Goal: Submit feedback/report problem: Submit feedback/report problem

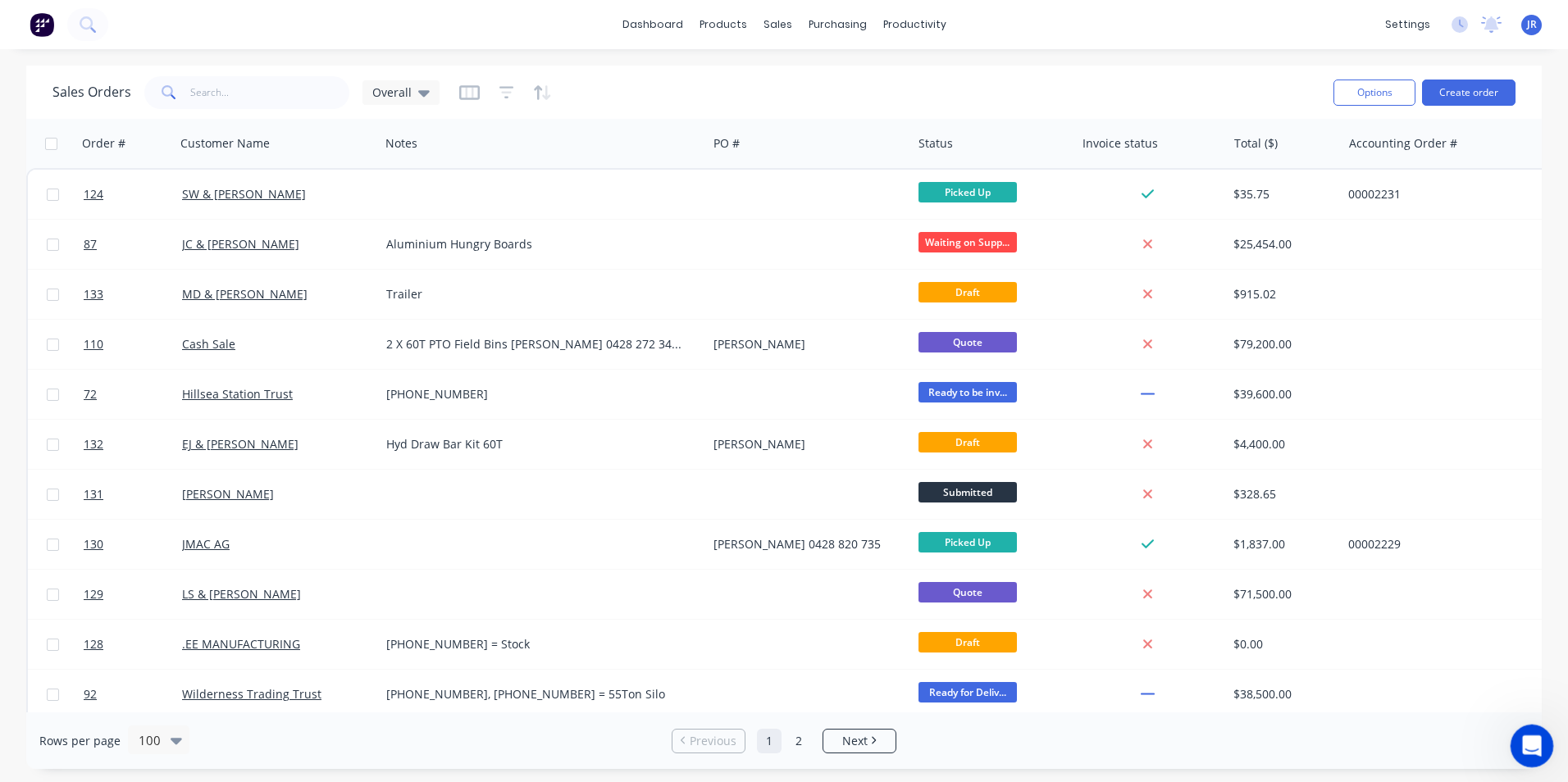
click at [1527, 735] on icon "Open Intercom Messenger" at bounding box center [1529, 744] width 27 height 27
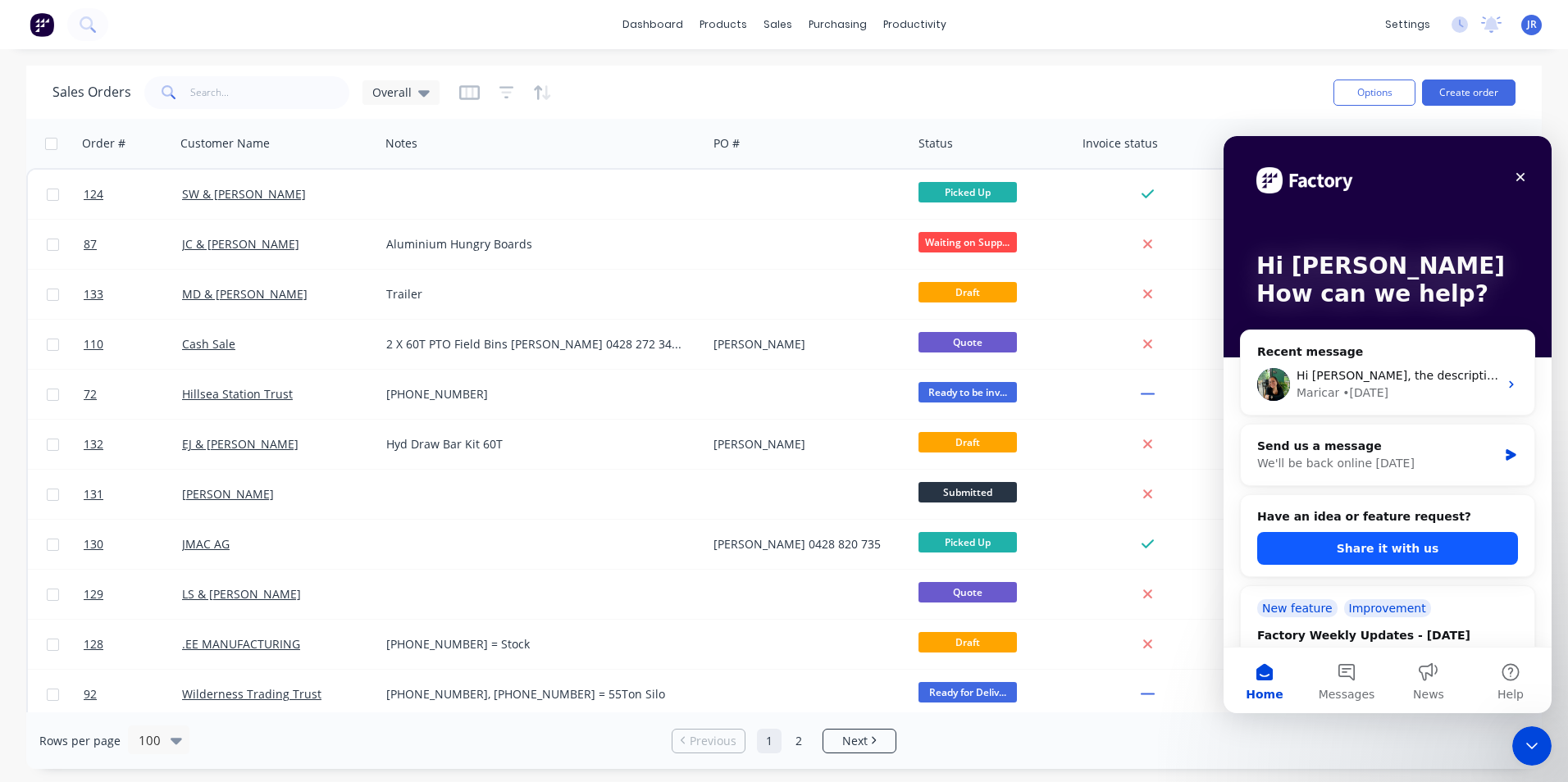
click at [1389, 547] on button "Share it with us" at bounding box center [1387, 548] width 260 height 32
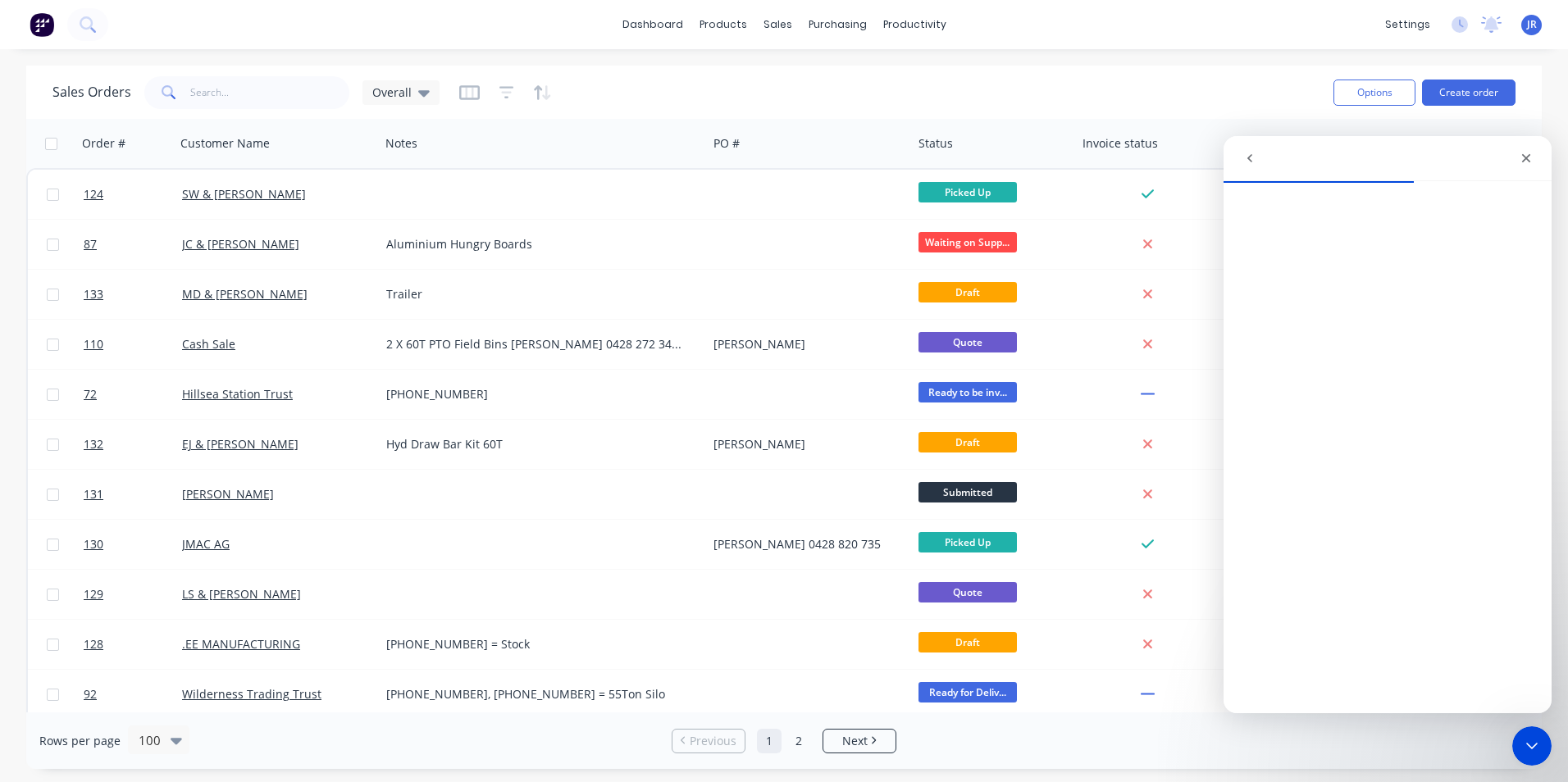
click at [1251, 163] on icon "go back" at bounding box center [1250, 158] width 13 height 13
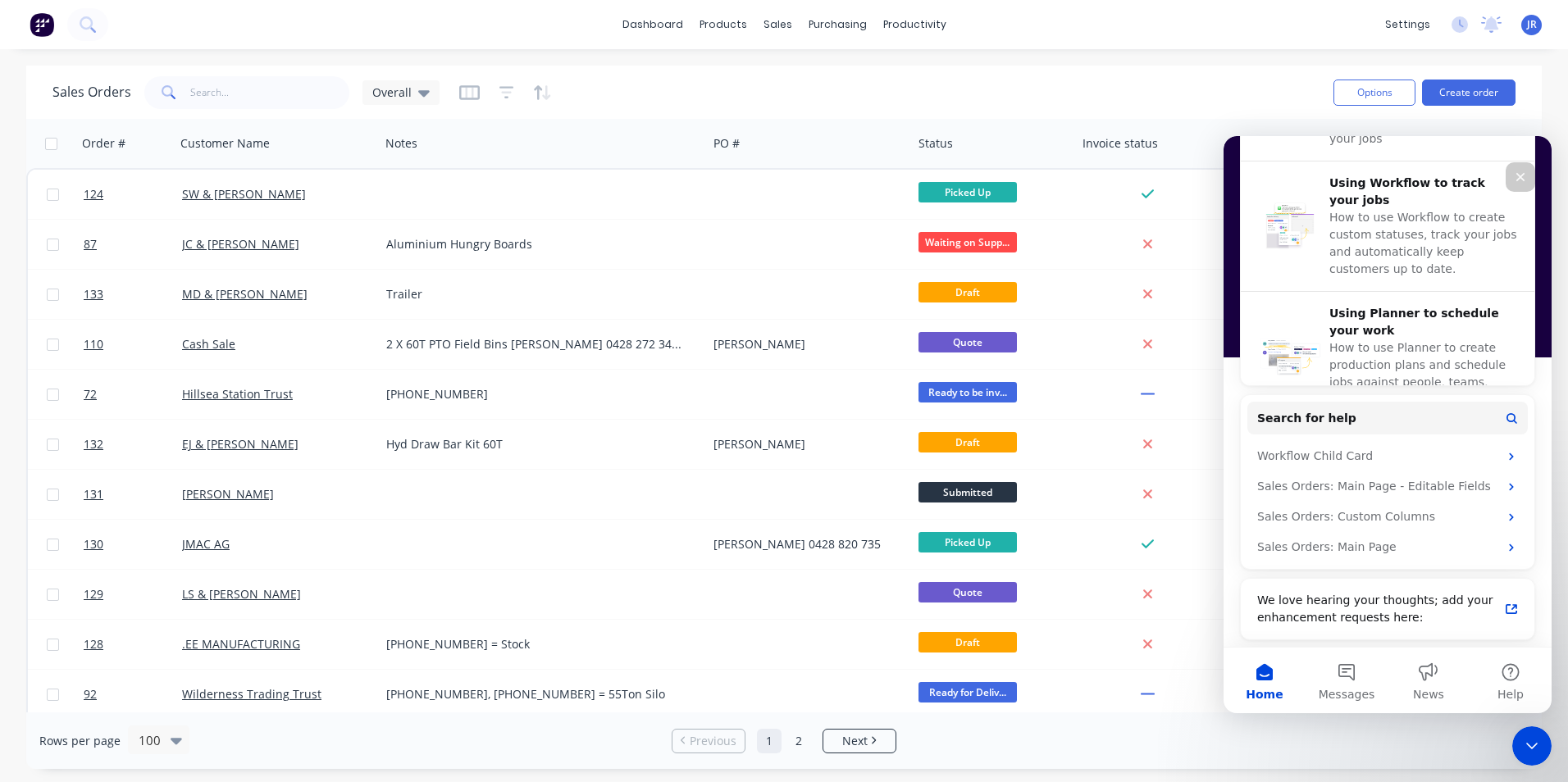
scroll to position [706, 0]
click at [1387, 612] on div "We love hearing your thoughts; add your enhancement requests here:" at bounding box center [1378, 607] width 241 height 34
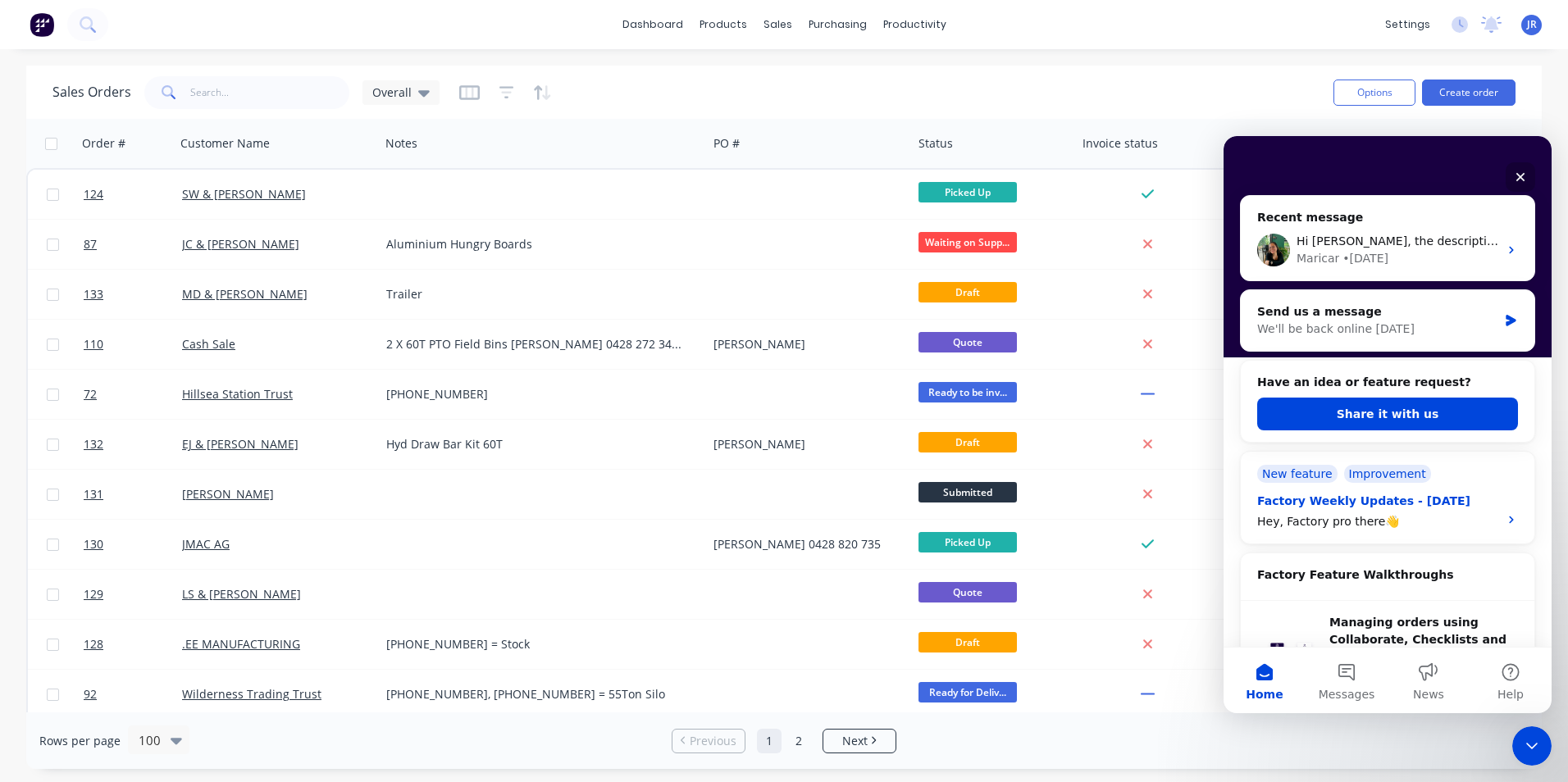
scroll to position [132, 0]
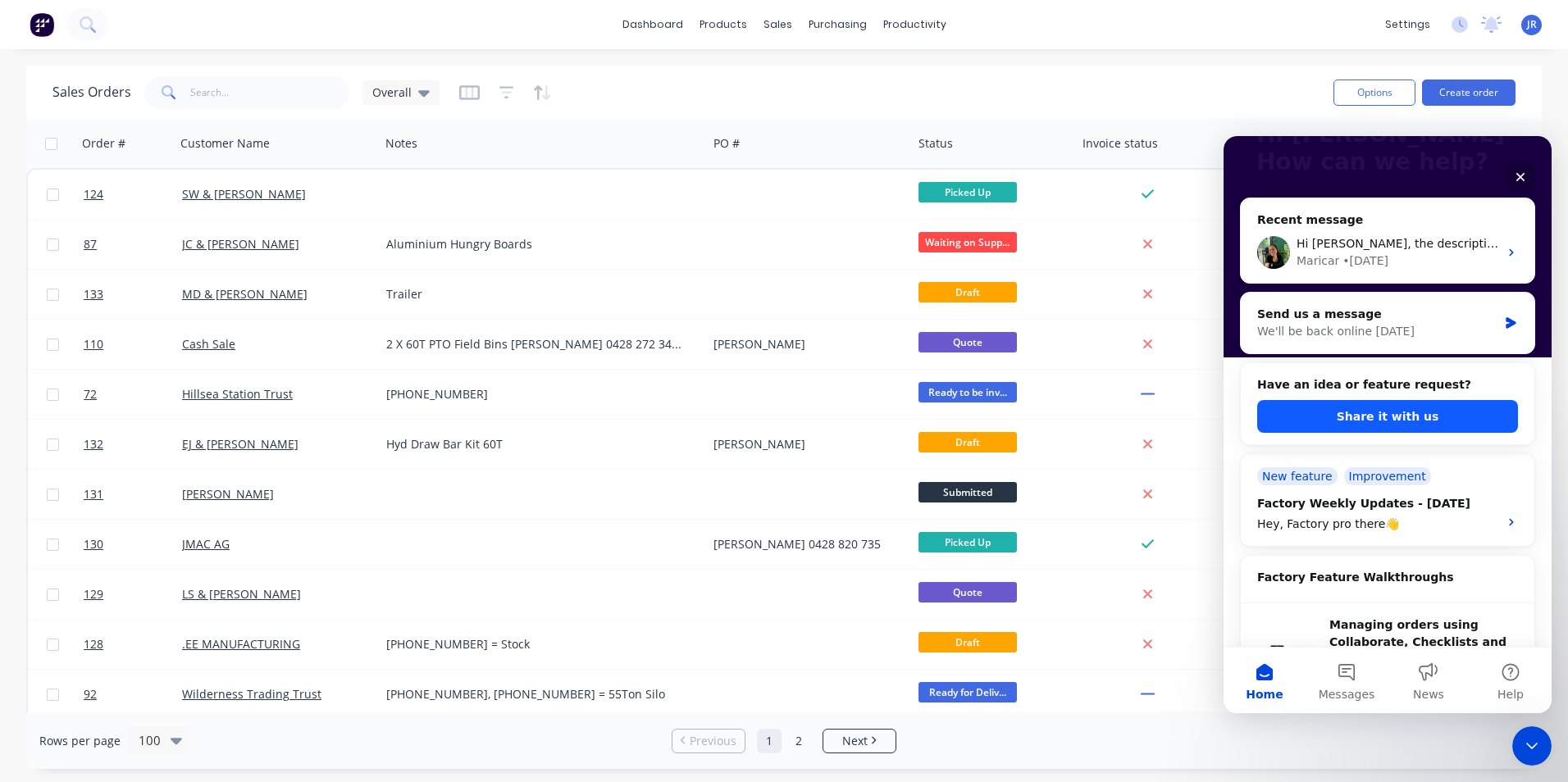
click at [1352, 416] on button "Share it with us" at bounding box center [1387, 416] width 260 height 32
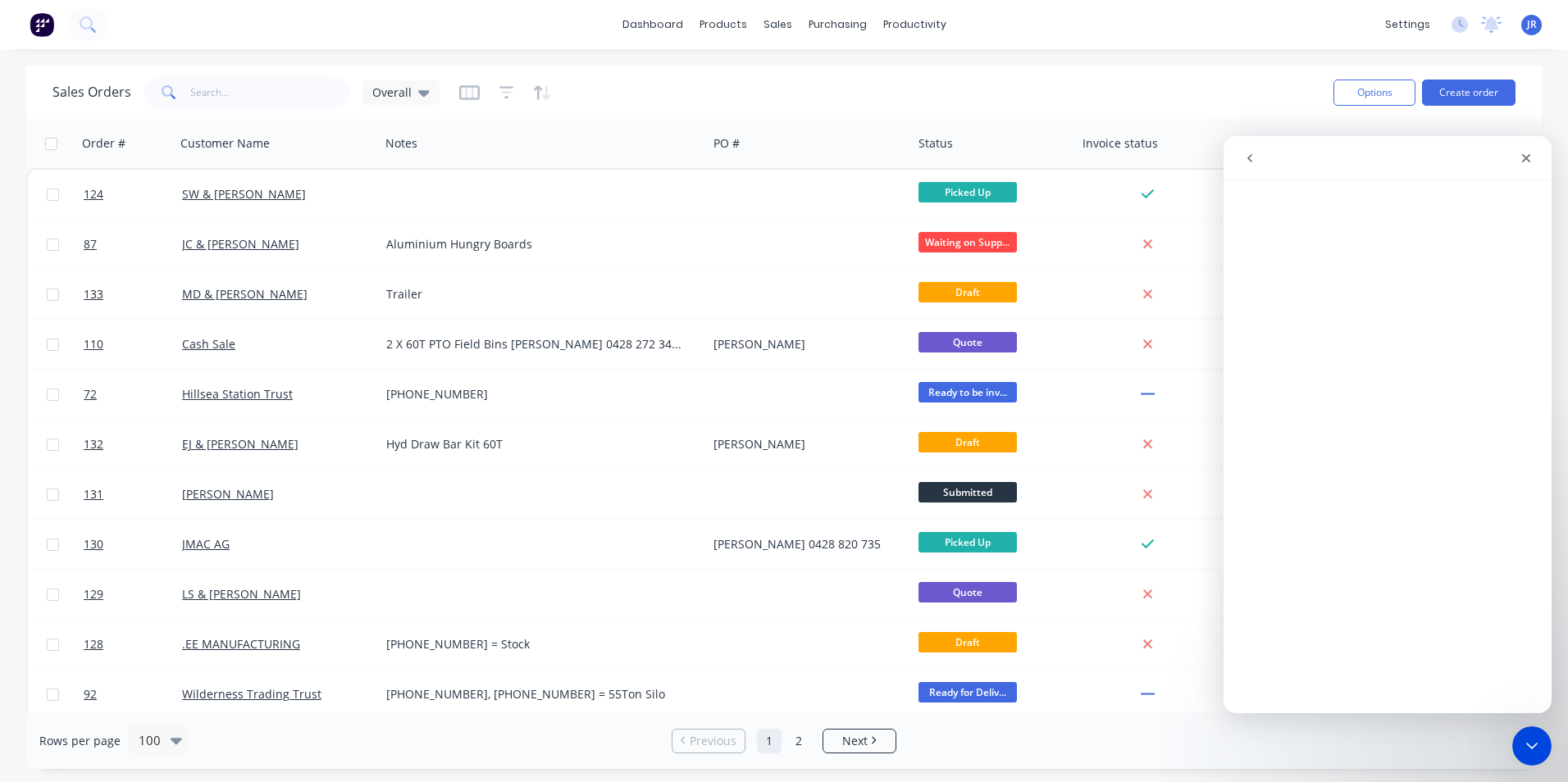
click at [1254, 157] on icon "go back" at bounding box center [1250, 158] width 13 height 13
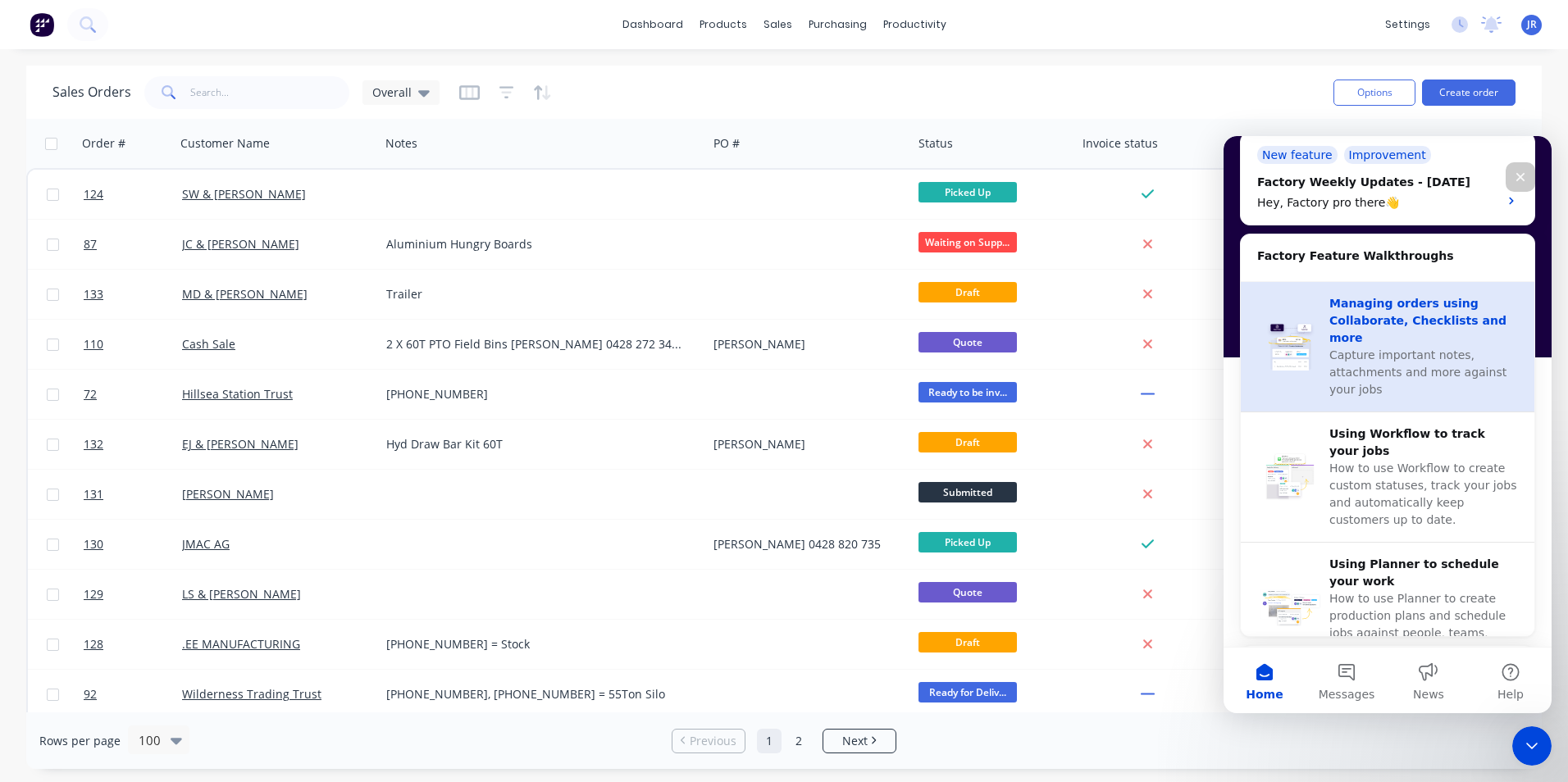
scroll to position [492, 0]
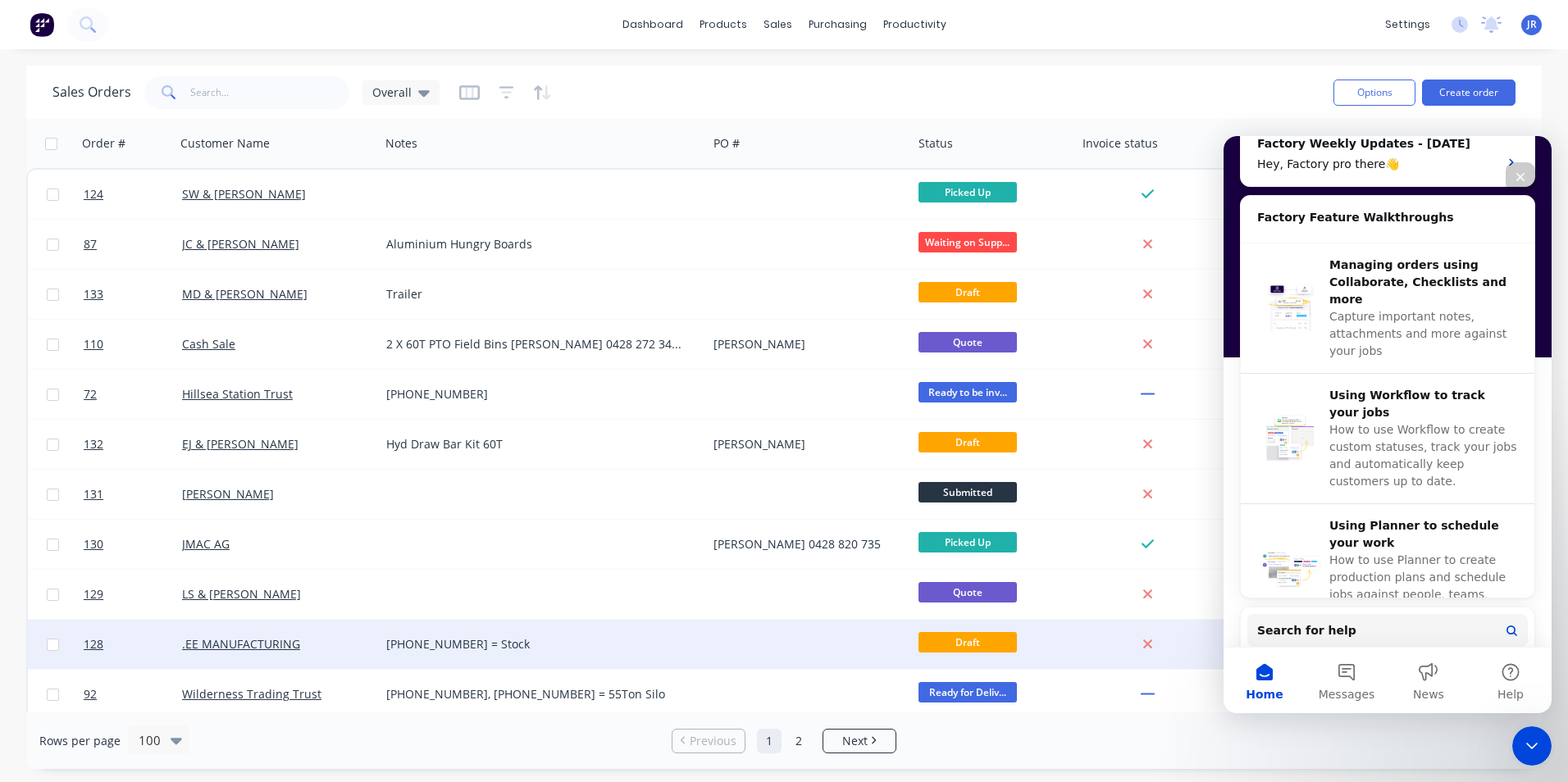
click at [1209, 624] on div at bounding box center [1151, 644] width 152 height 49
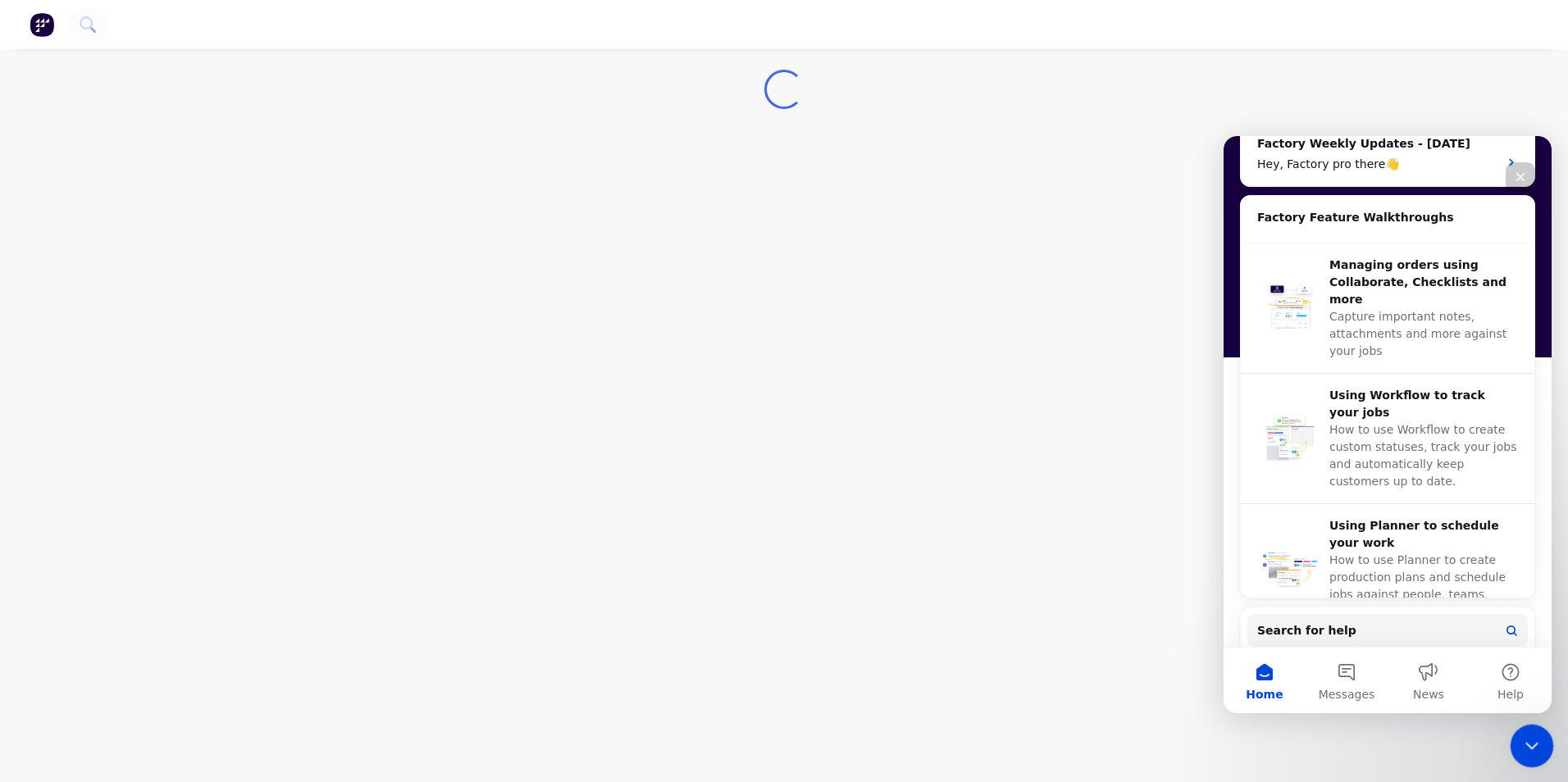
drag, startPoint x: 1525, startPoint y: 750, endPoint x: 1513, endPoint y: 750, distance: 12.0
click at [1523, 751] on icon "Close Intercom Messenger" at bounding box center [1529, 743] width 19 height 19
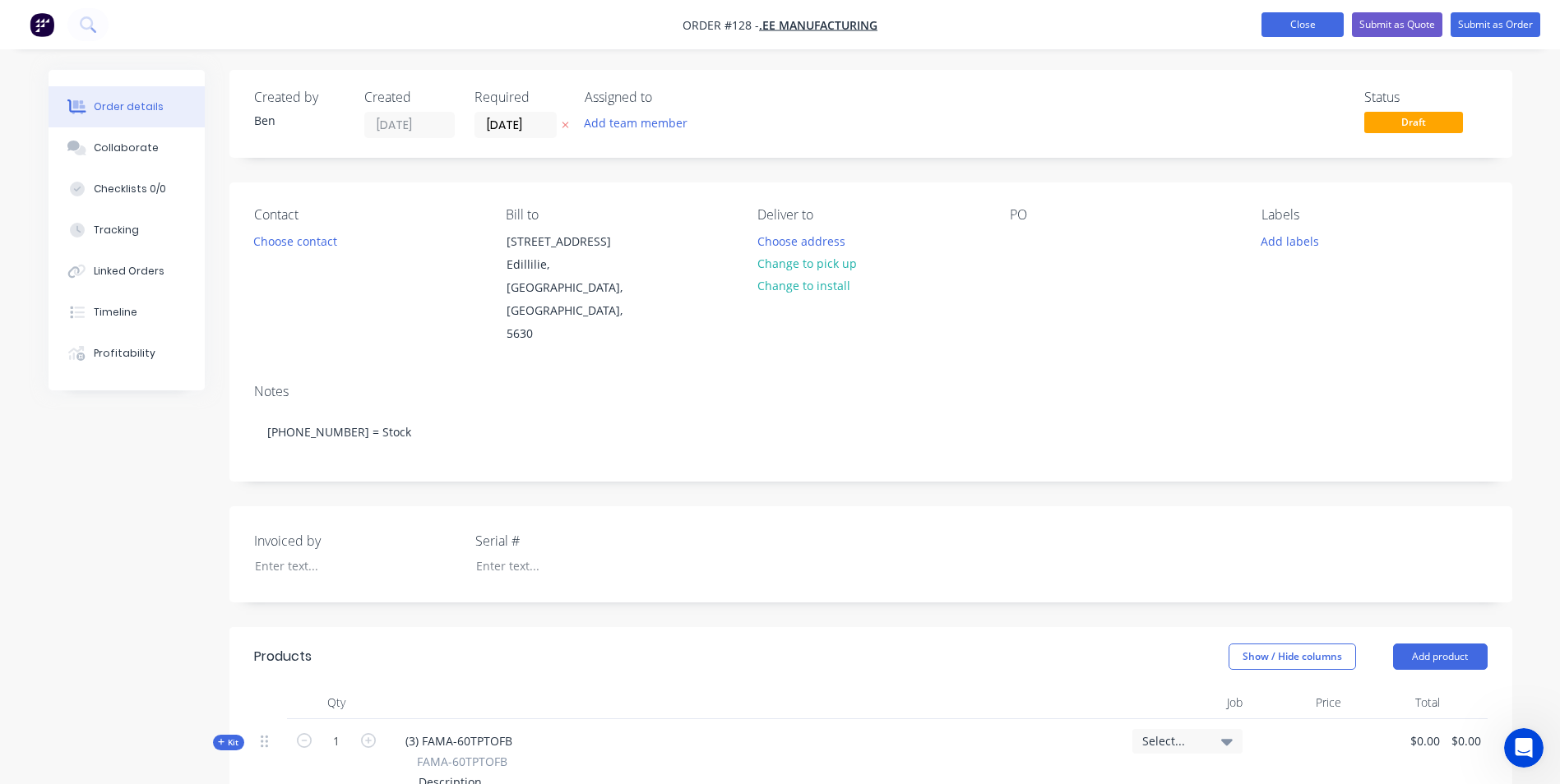
click at [1286, 22] on button "Close" at bounding box center [1303, 24] width 83 height 25
